Goal: Check status: Check status

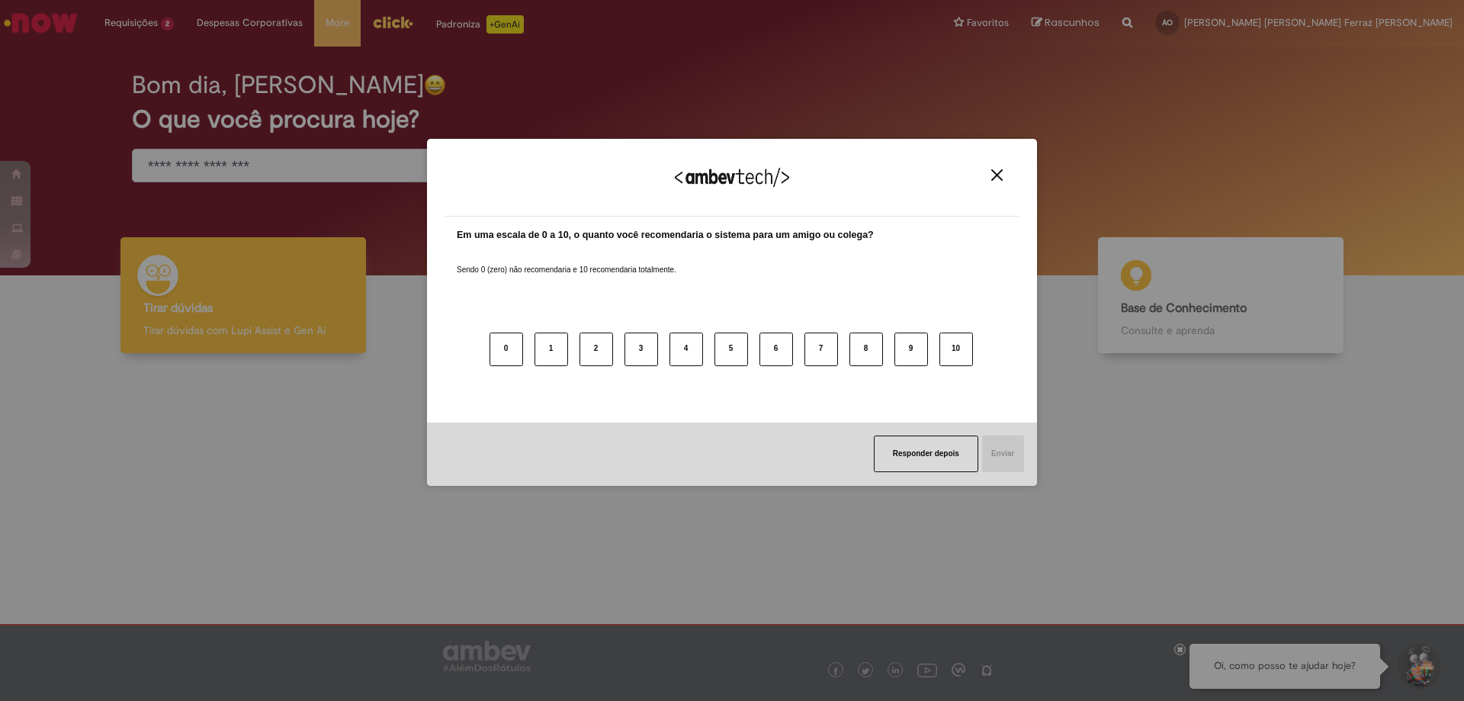
click at [991, 176] on img "Close" at bounding box center [996, 174] width 11 height 11
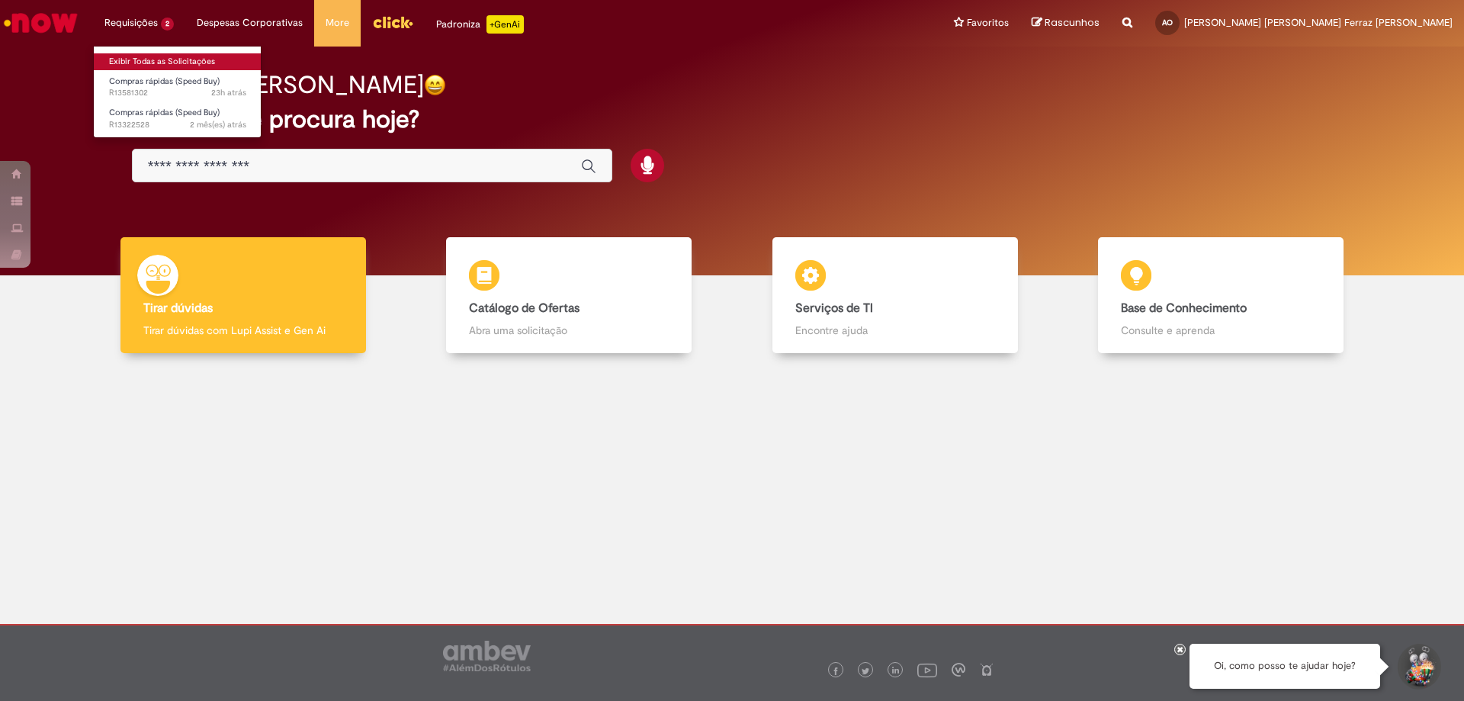
click at [143, 55] on link "Exibir Todas as Solicitações" at bounding box center [178, 61] width 168 height 17
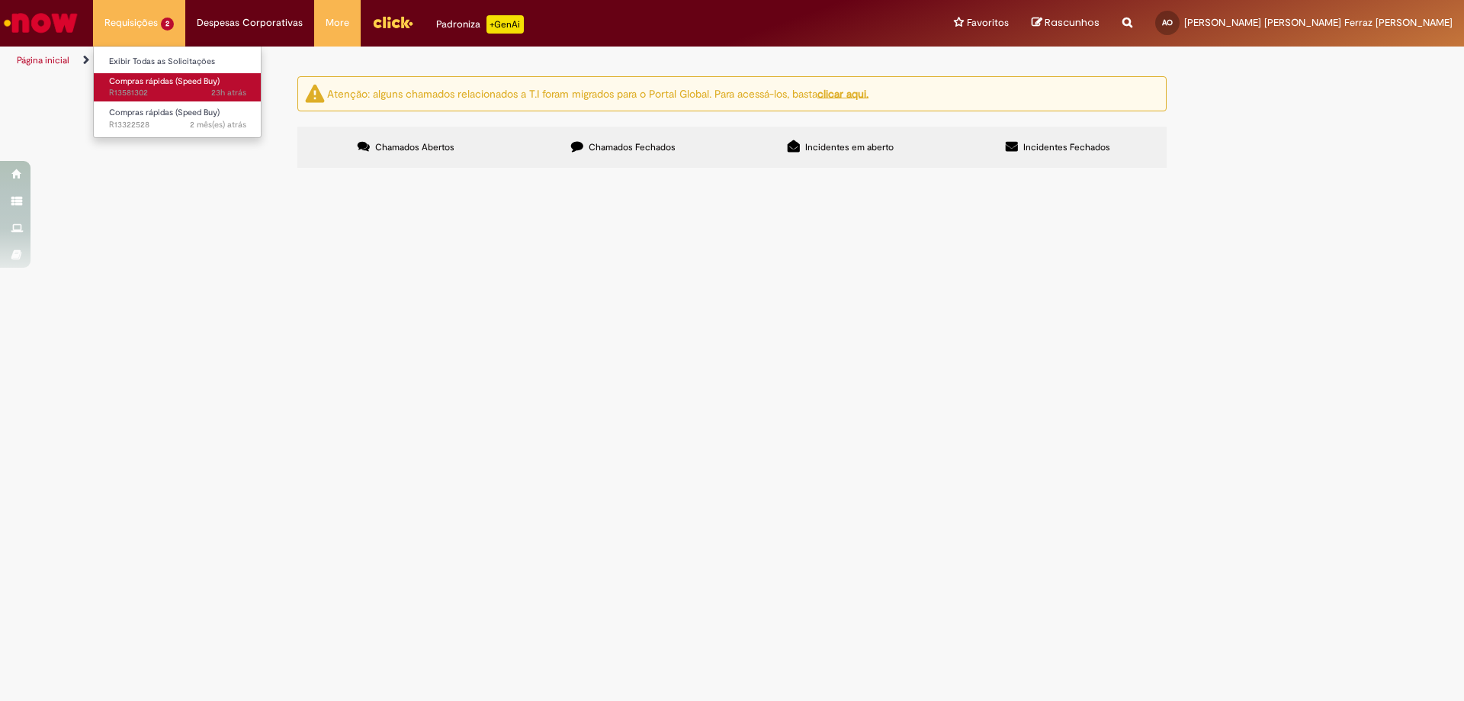
click at [143, 82] on span "Compras rápidas (Speed Buy)" at bounding box center [164, 80] width 111 height 11
click at [0, 0] on span "Compra de materiais de expediente." at bounding box center [0, 0] width 0 height 0
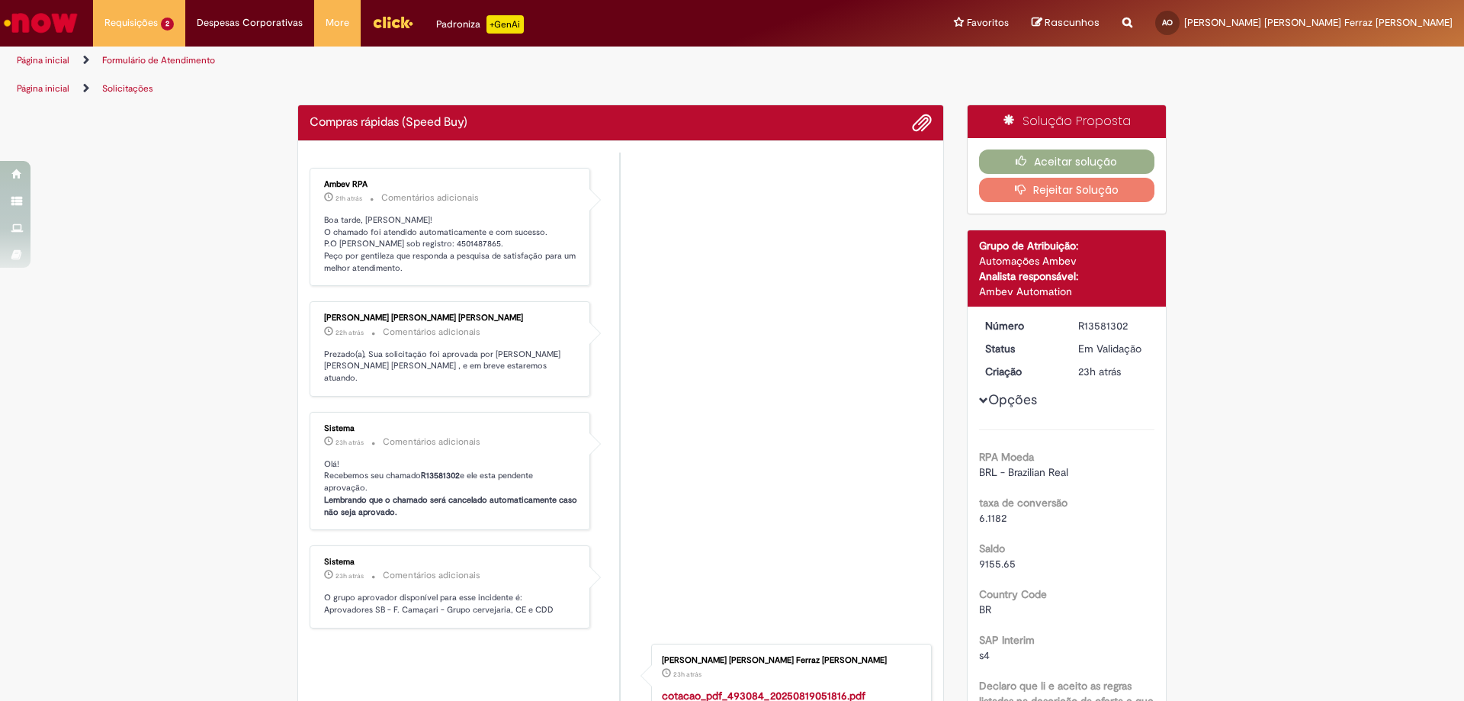
click at [742, 264] on li "Ambev RPA 21h atrás 21 horas atrás Comentários adicionais Boa tarde, [PERSON_NA…" at bounding box center [621, 227] width 622 height 119
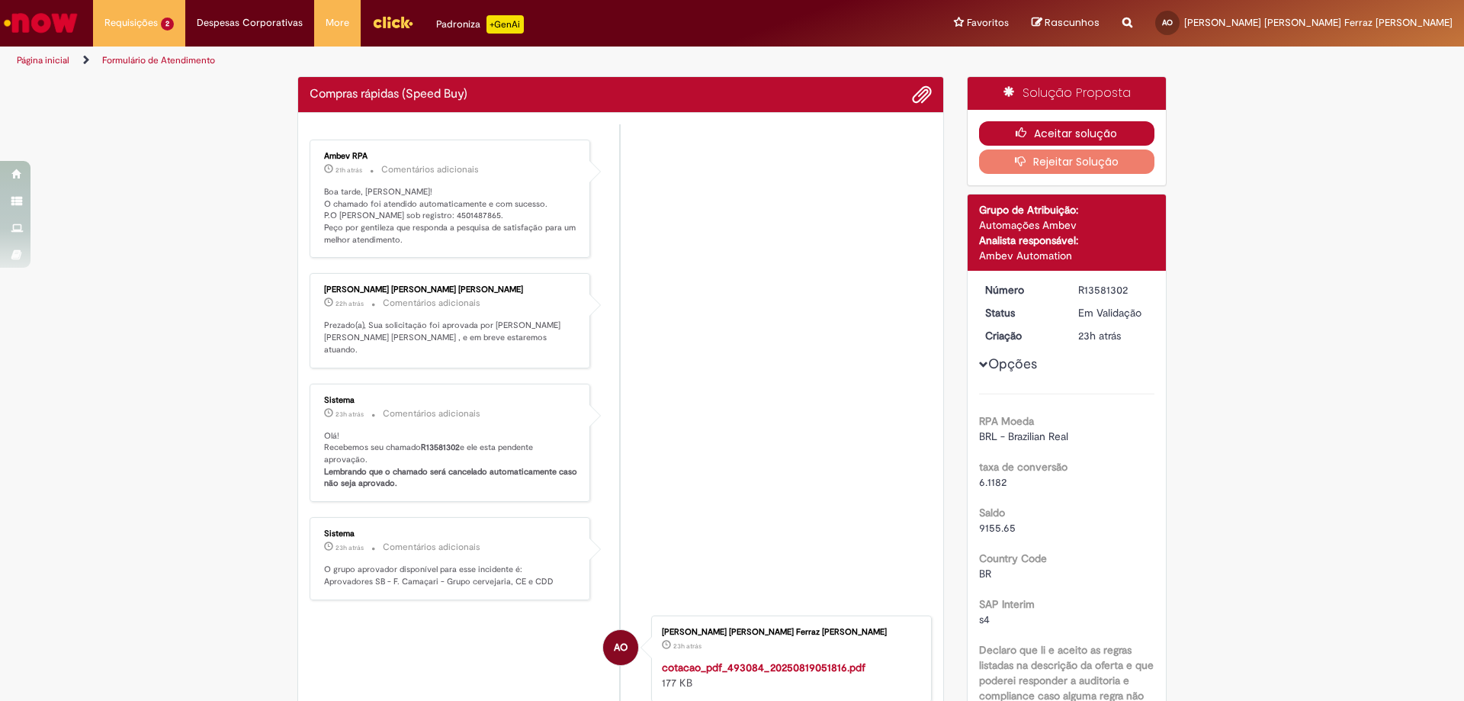
click at [1040, 130] on button "Aceitar solução" at bounding box center [1067, 133] width 176 height 24
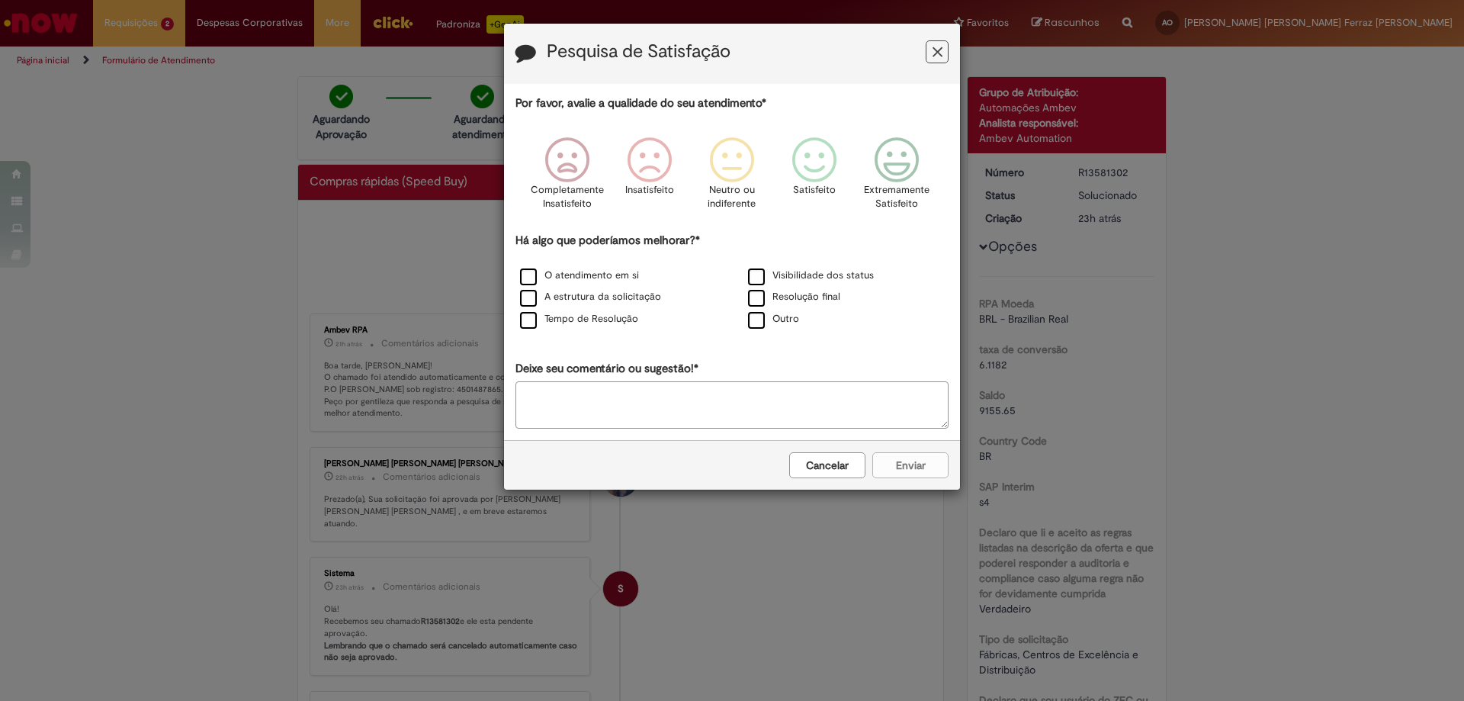
click at [943, 59] on button "Feedback" at bounding box center [937, 51] width 23 height 23
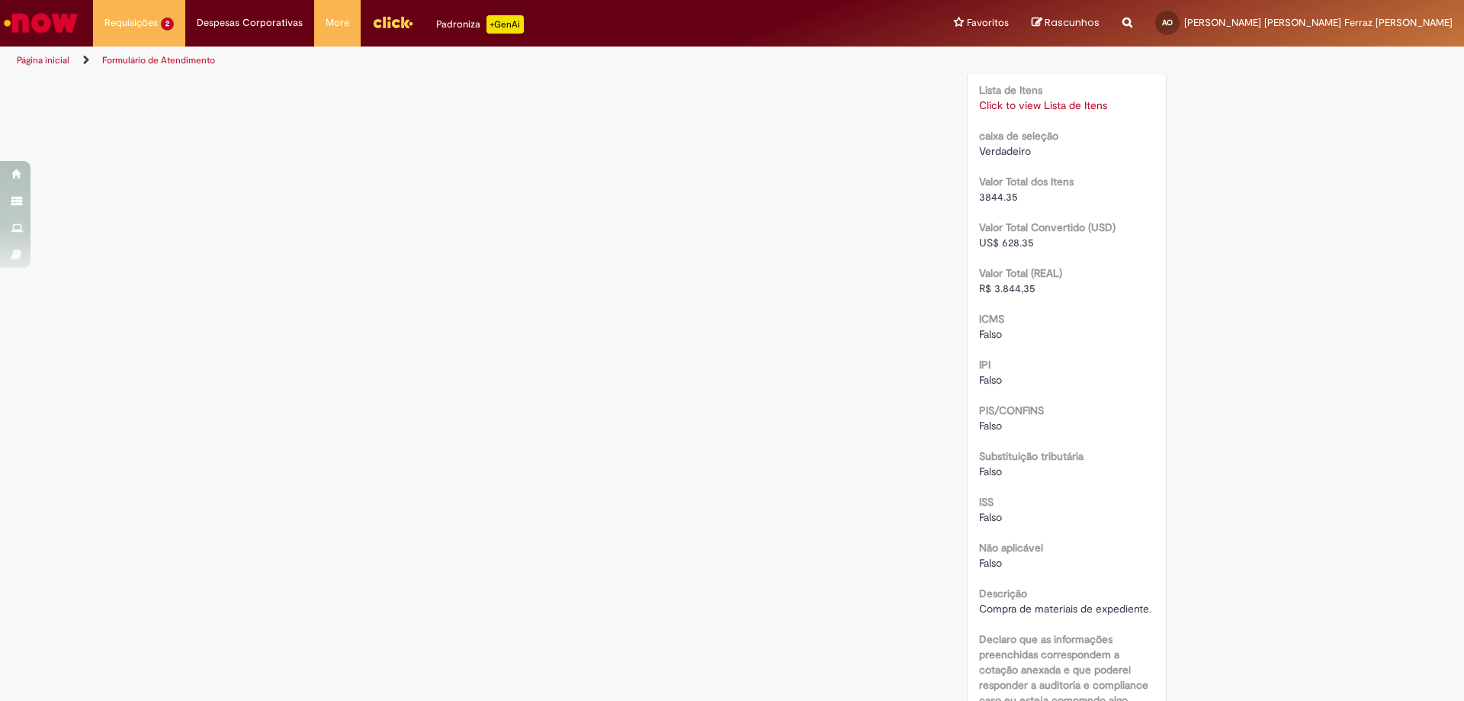
scroll to position [1144, 0]
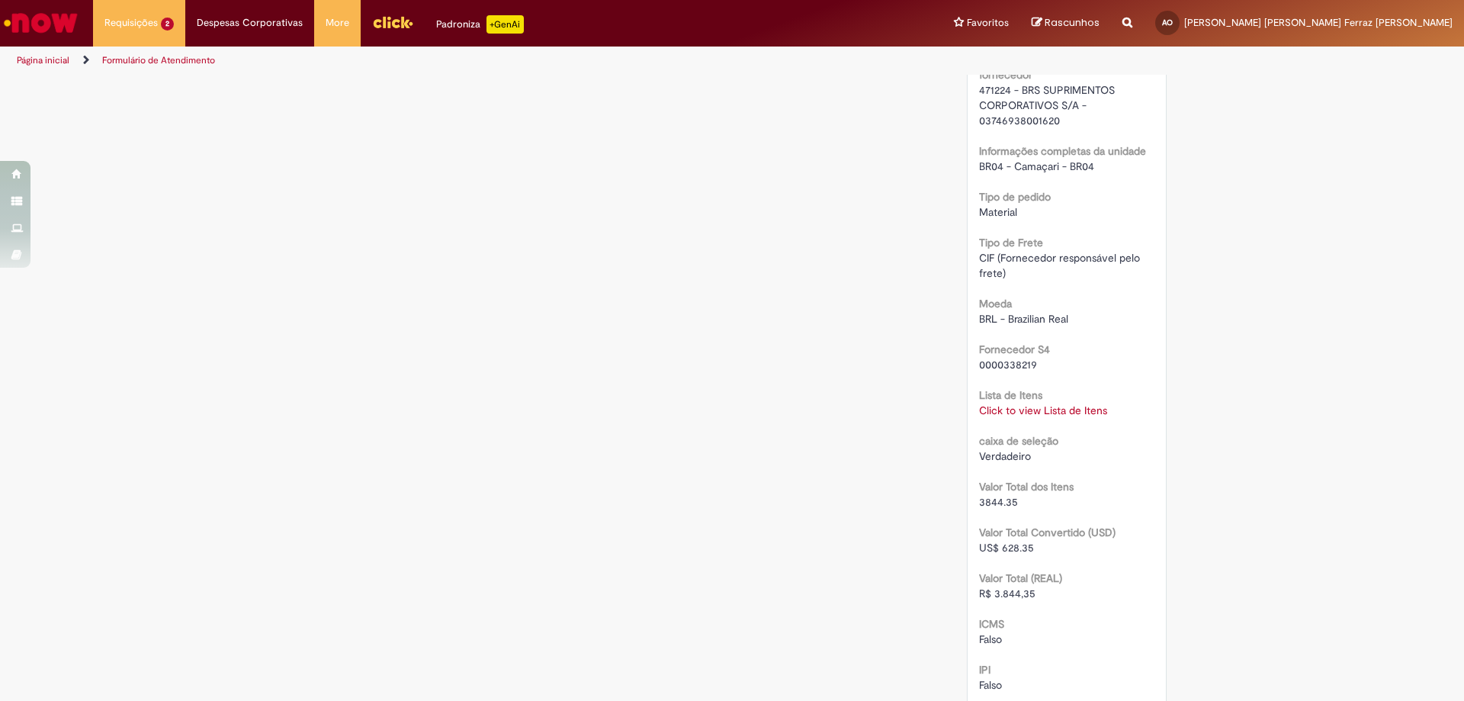
click at [1054, 409] on link "Click to view Lista de Itens" at bounding box center [1043, 410] width 128 height 14
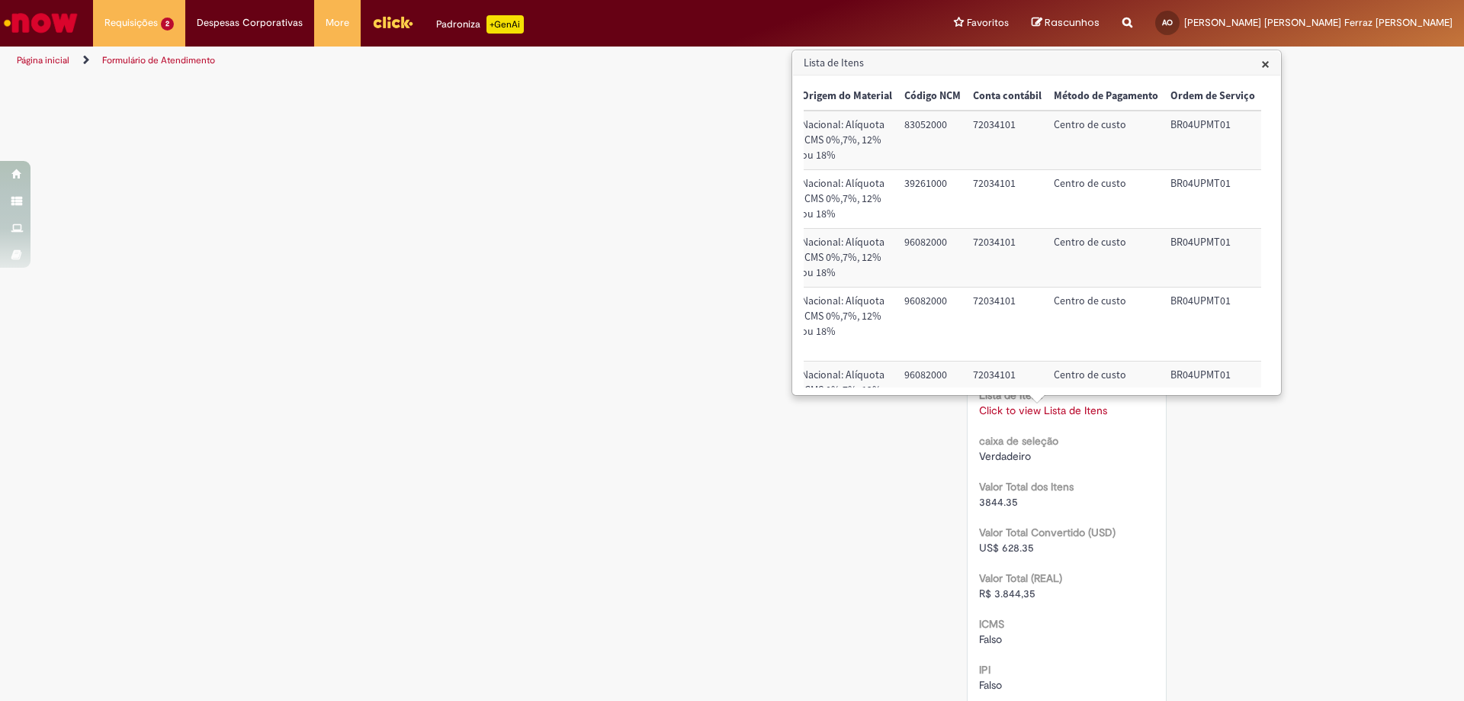
scroll to position [0, 0]
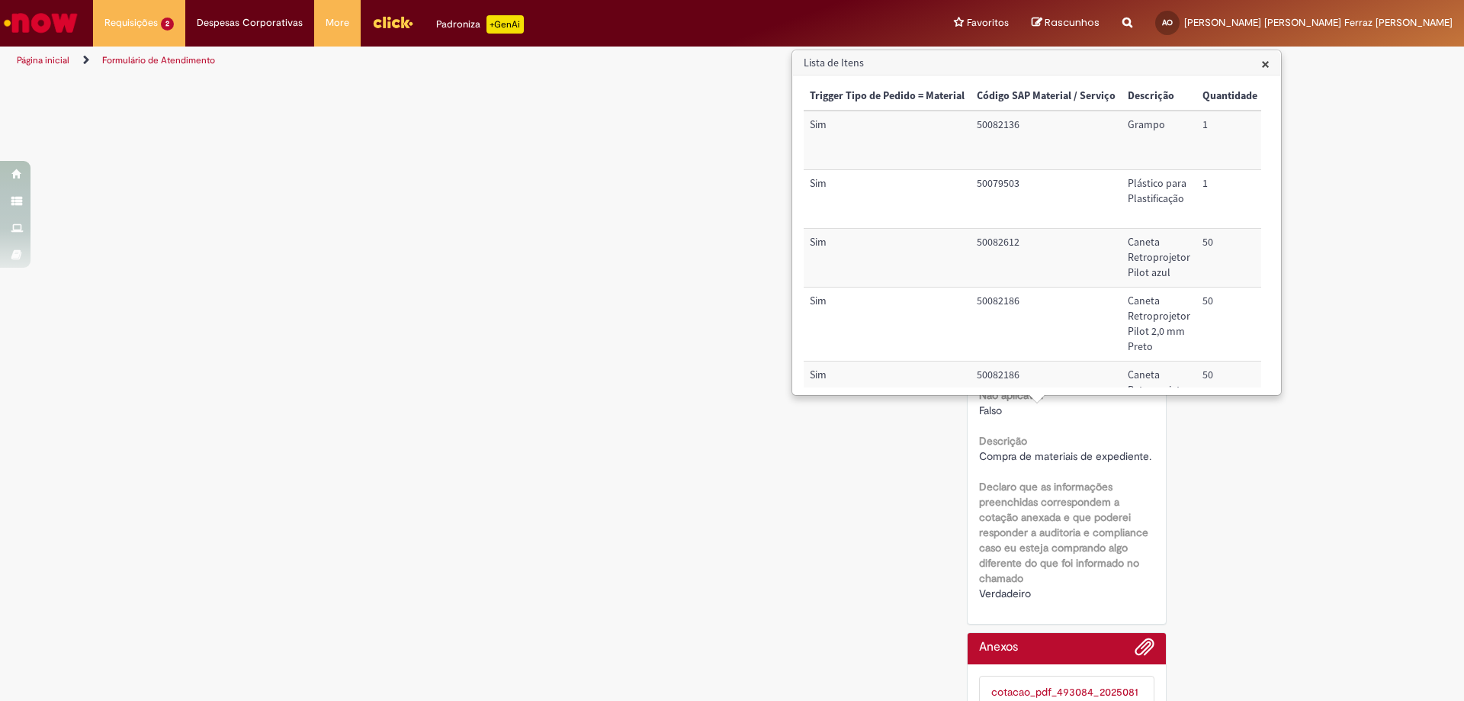
drag, startPoint x: 1321, startPoint y: 518, endPoint x: 1316, endPoint y: 536, distance: 18.9
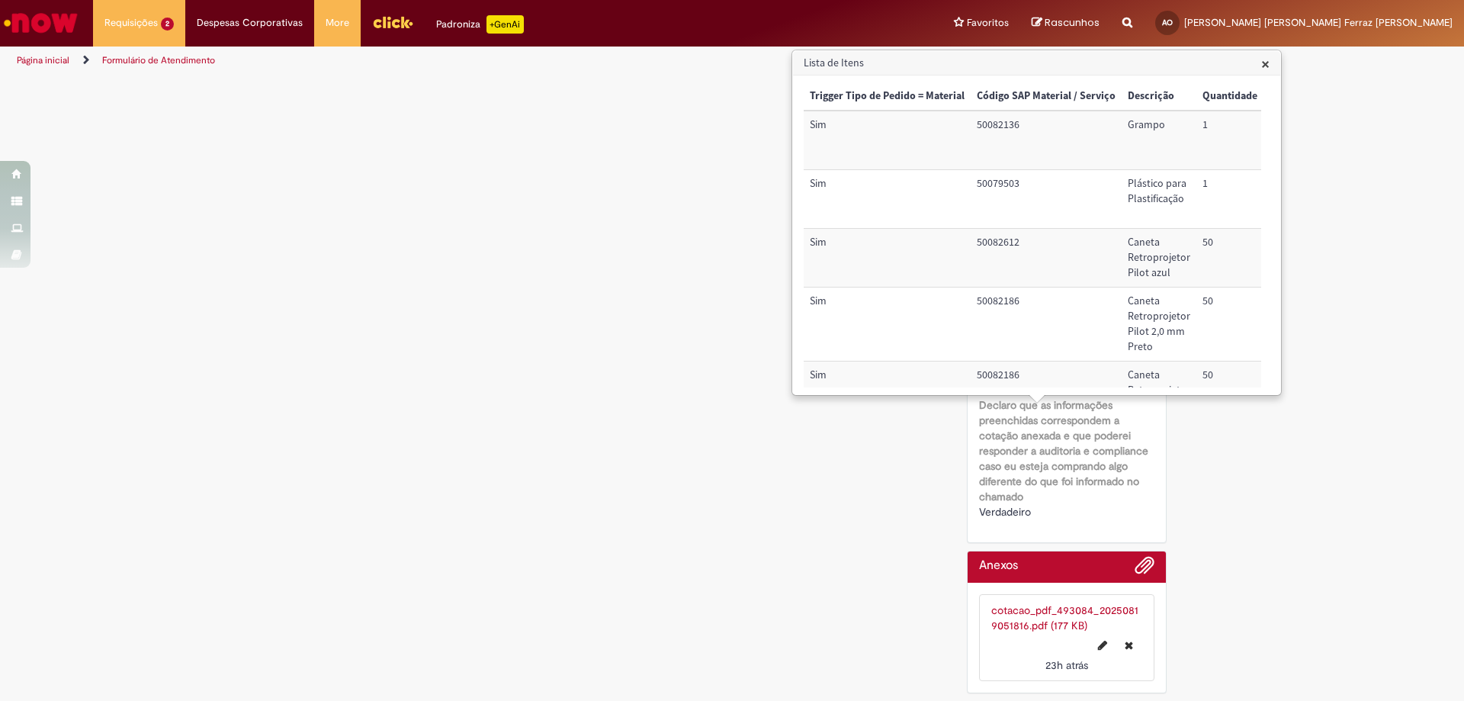
drag, startPoint x: 1333, startPoint y: 507, endPoint x: 1346, endPoint y: 297, distance: 210.8
drag, startPoint x: 1428, startPoint y: 234, endPoint x: 1375, endPoint y: 194, distance: 66.3
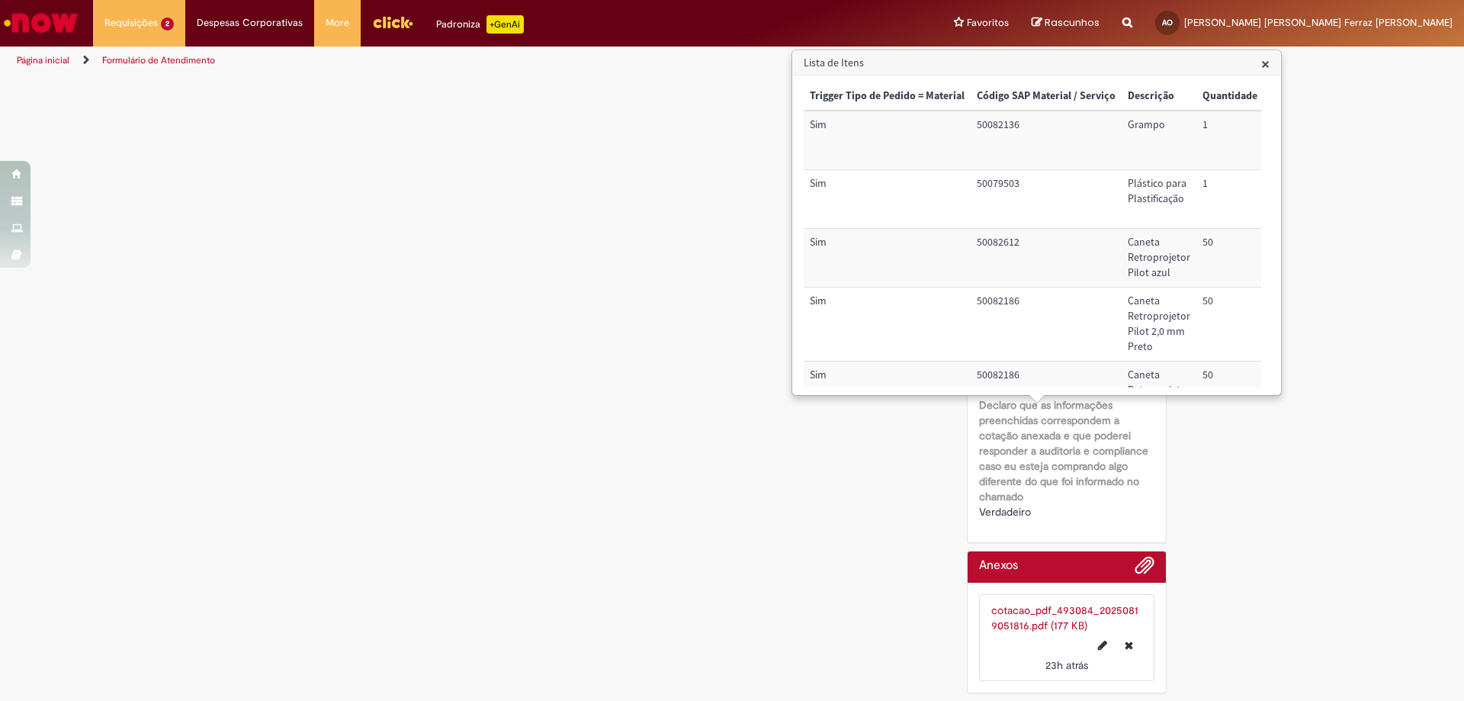
click at [1263, 64] on span "×" at bounding box center [1265, 63] width 8 height 21
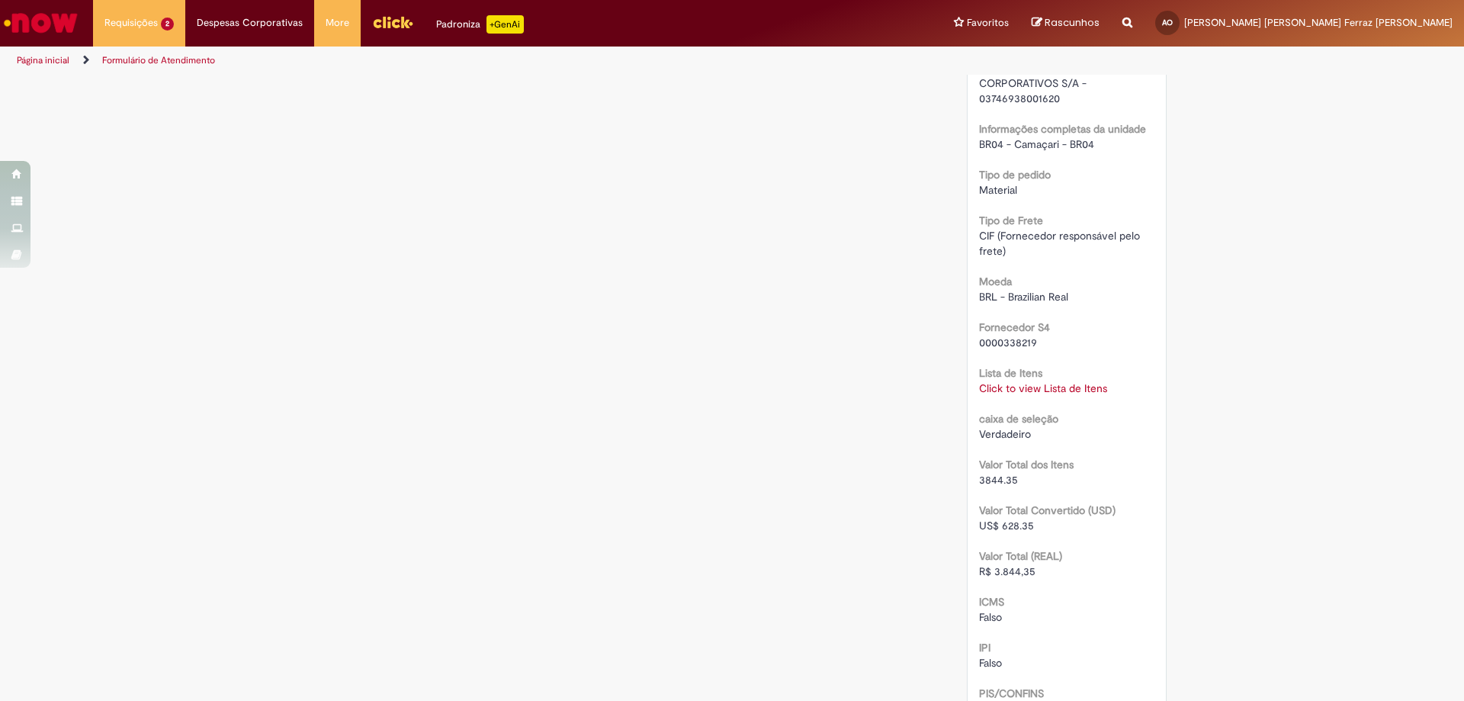
scroll to position [1090, 0]
